Goal: Information Seeking & Learning: Find specific page/section

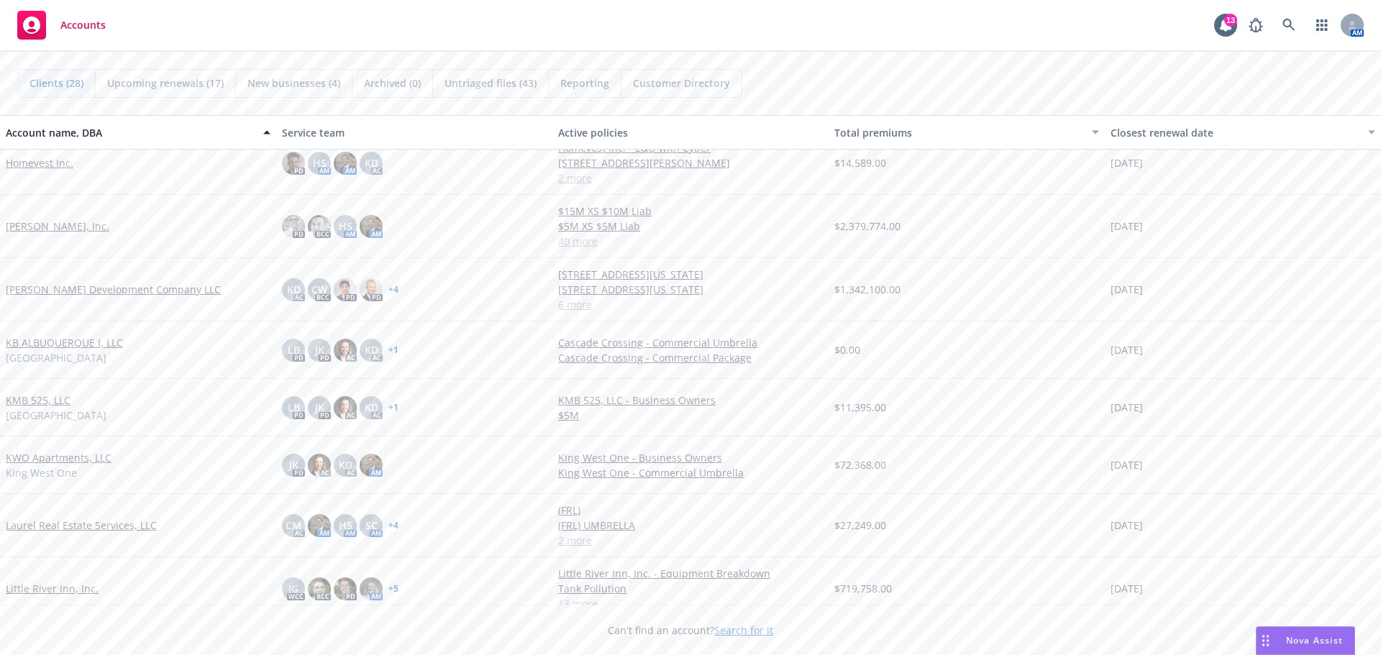
scroll to position [935, 0]
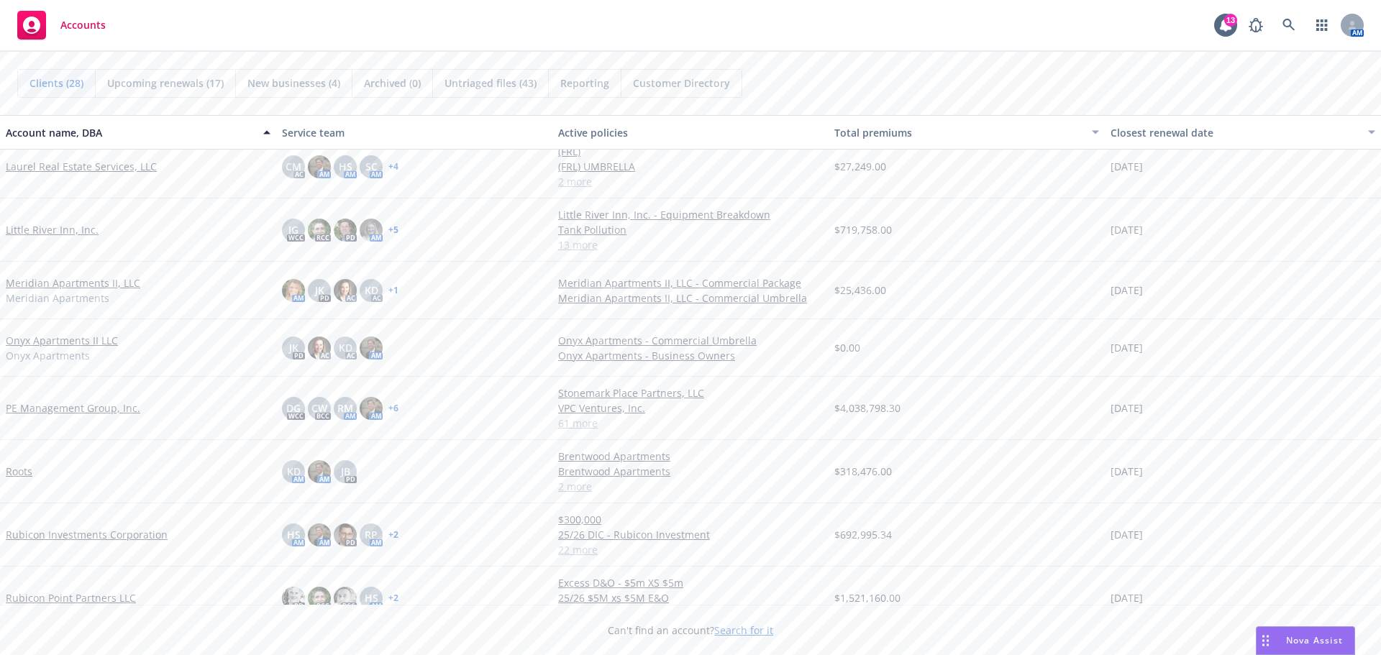
click at [50, 229] on link "Little River Inn, Inc." at bounding box center [52, 229] width 93 height 15
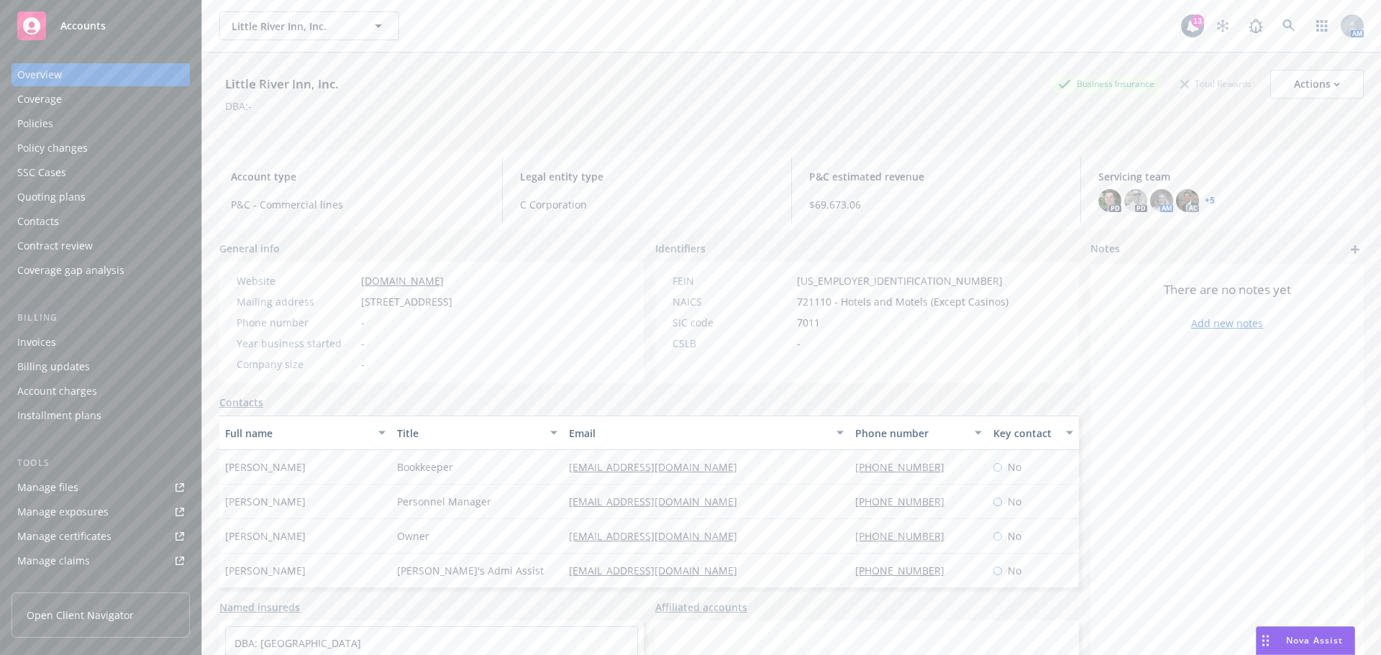
click at [45, 124] on div "Policies" at bounding box center [35, 123] width 36 height 23
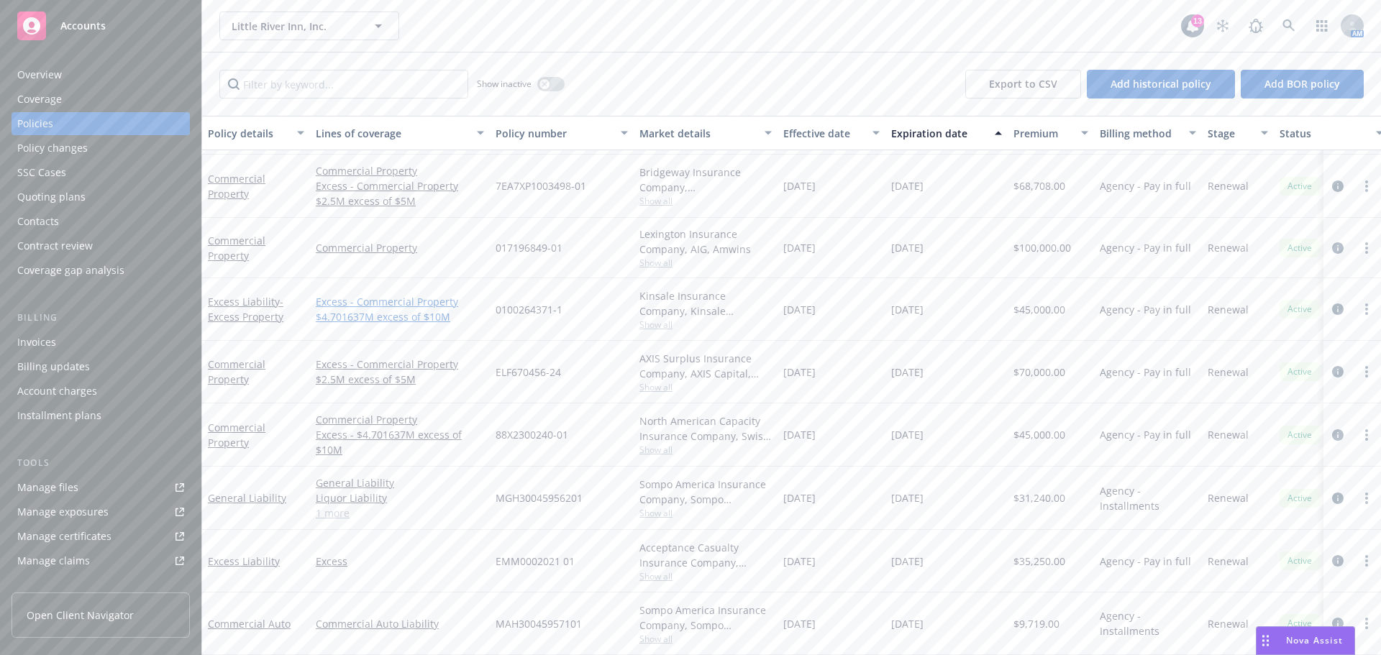
scroll to position [288, 0]
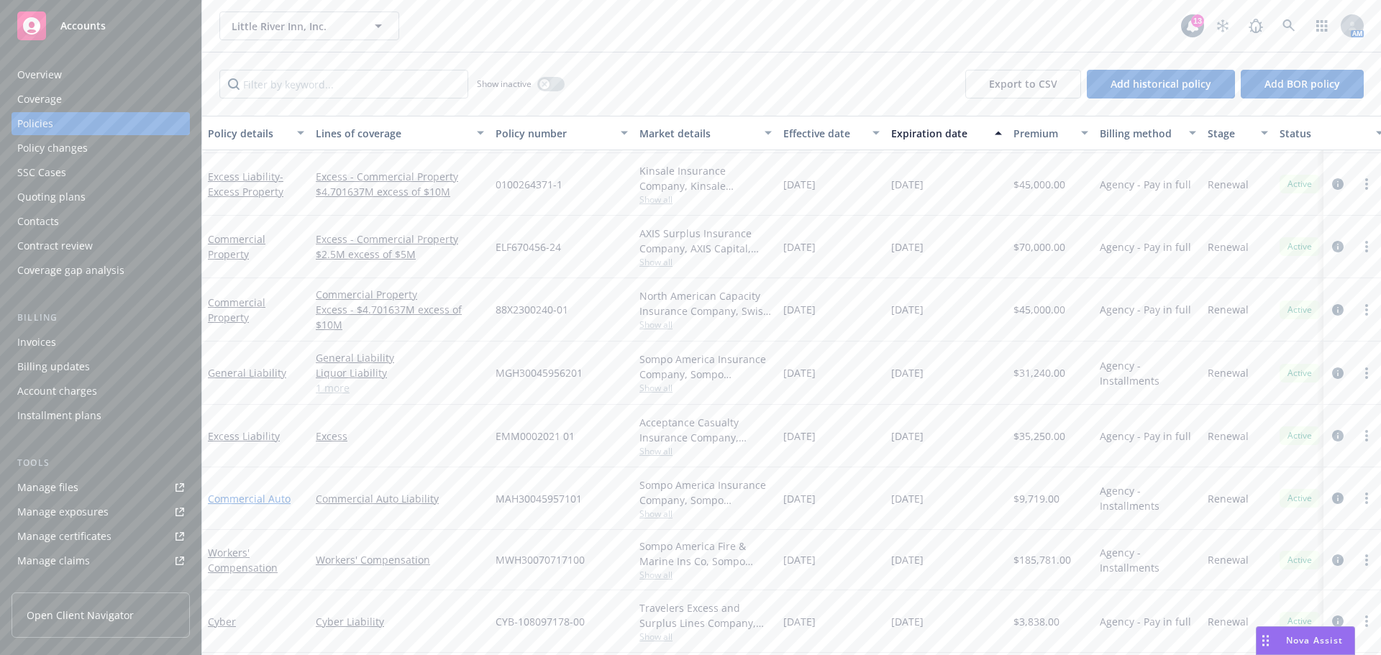
click at [263, 498] on link "Commercial Auto" at bounding box center [249, 499] width 83 height 14
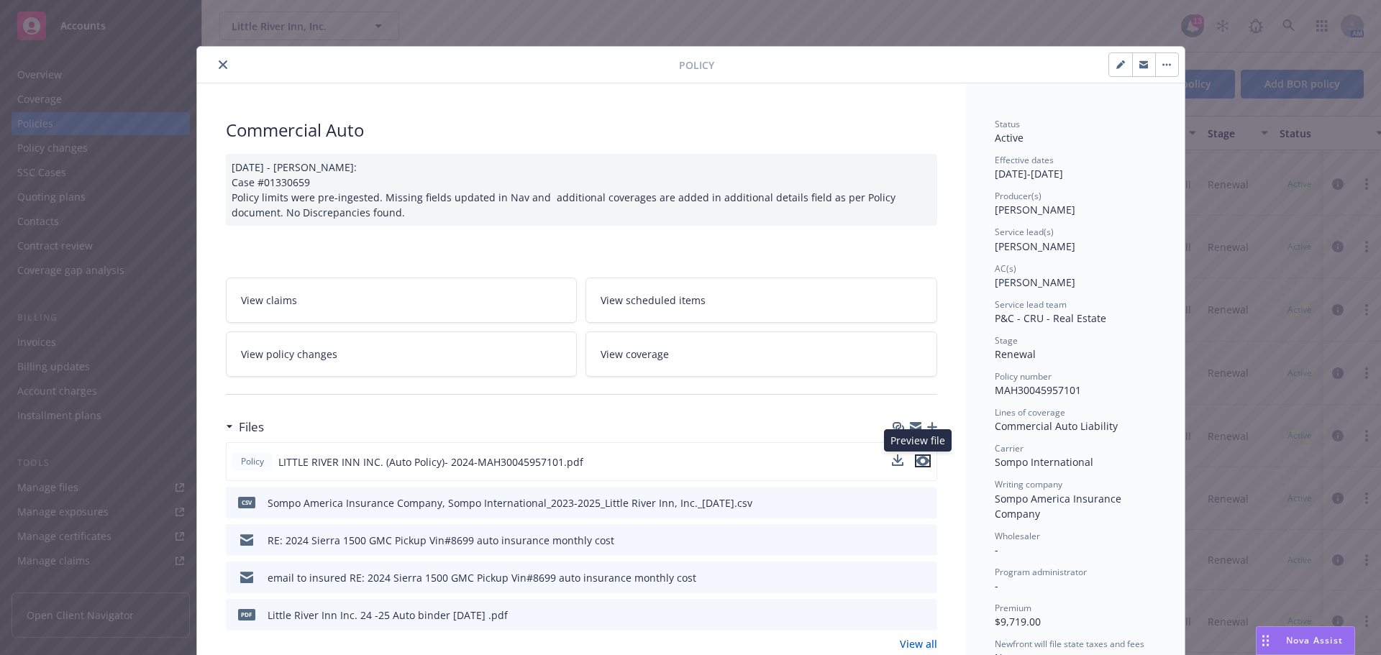
click at [917, 460] on icon "preview file" at bounding box center [923, 461] width 13 height 10
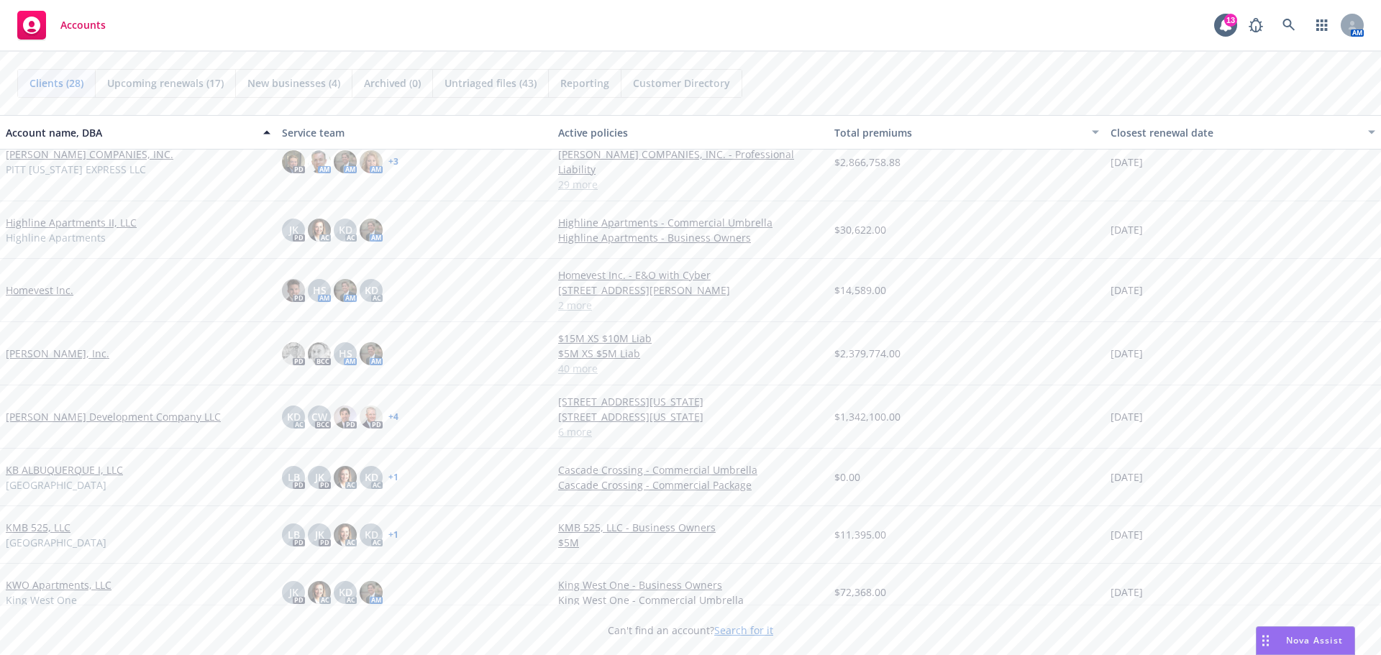
scroll to position [576, 0]
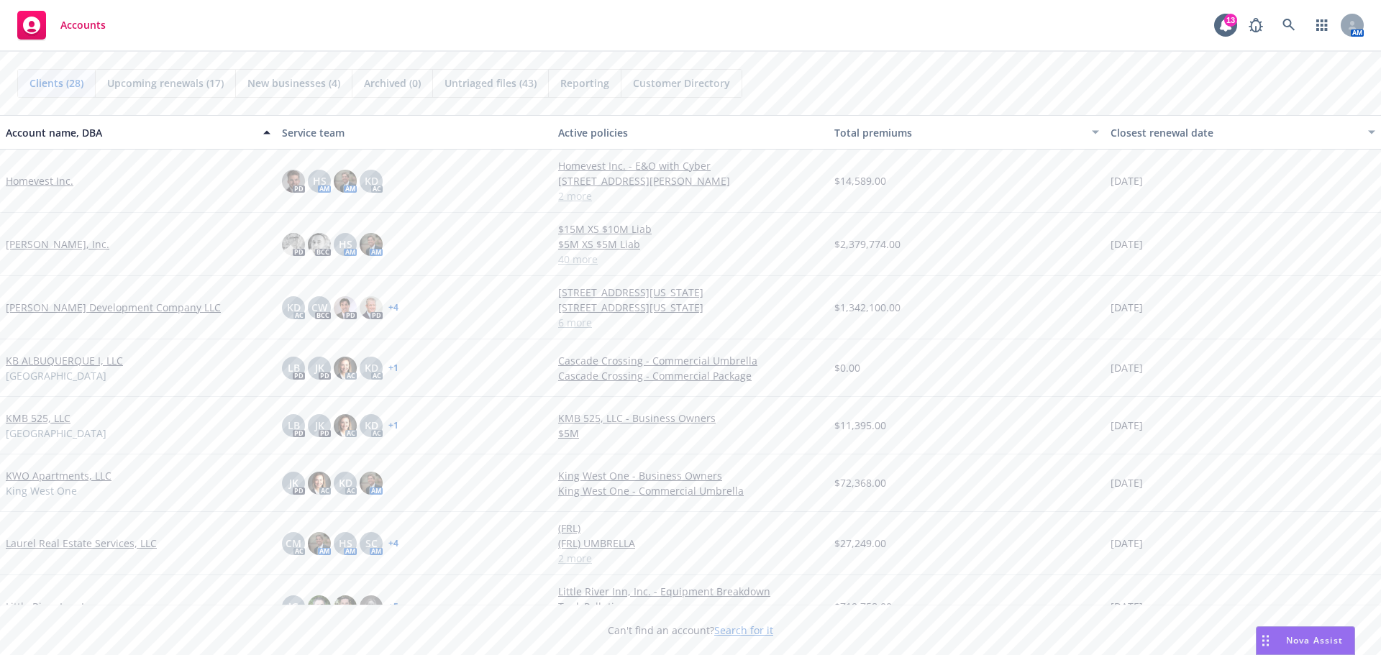
click at [27, 247] on link "[PERSON_NAME], Inc." at bounding box center [58, 244] width 104 height 15
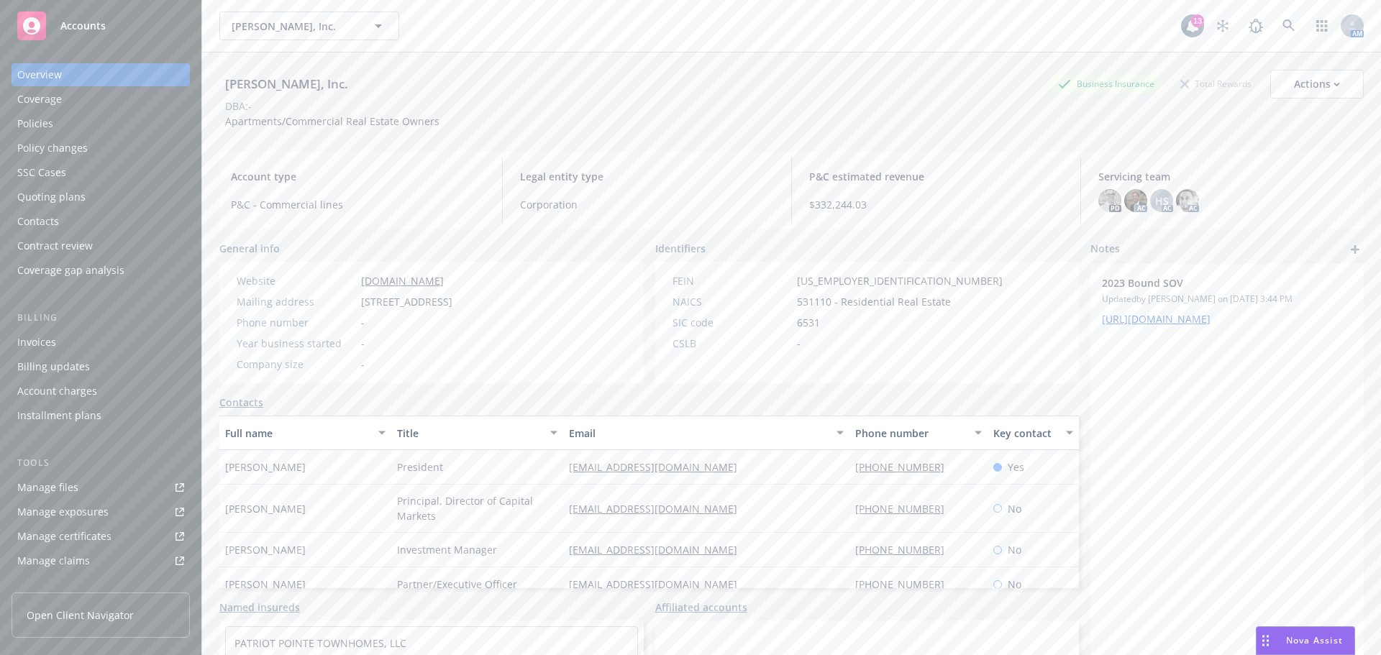
click at [63, 124] on div "Policies" at bounding box center [100, 123] width 167 height 23
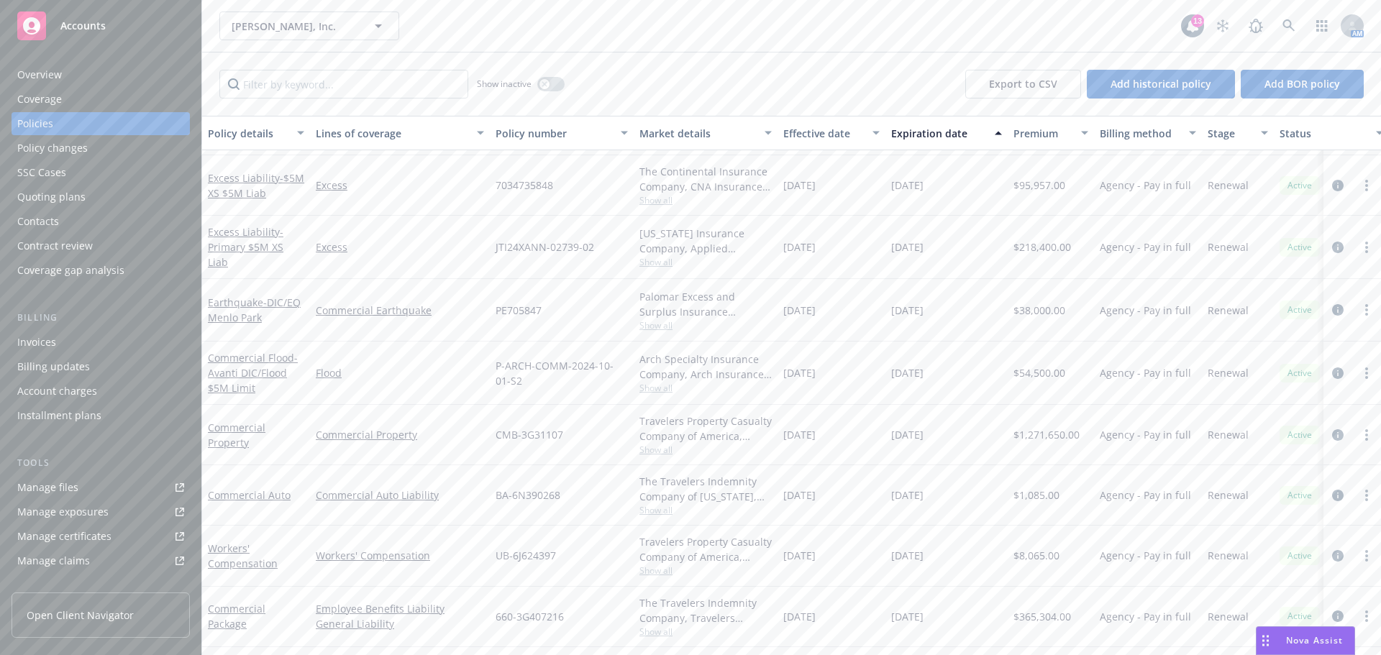
scroll to position [72, 0]
